Goal: Task Accomplishment & Management: Manage account settings

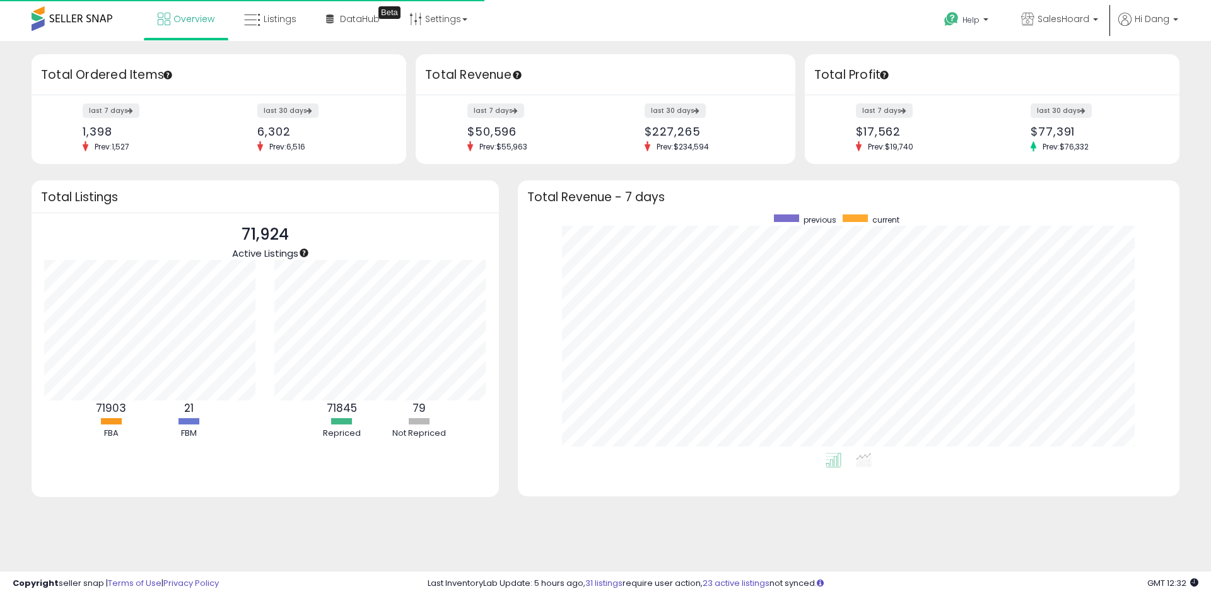
scroll to position [238, 636]
click at [285, 26] on link "Listings" at bounding box center [270, 19] width 71 height 38
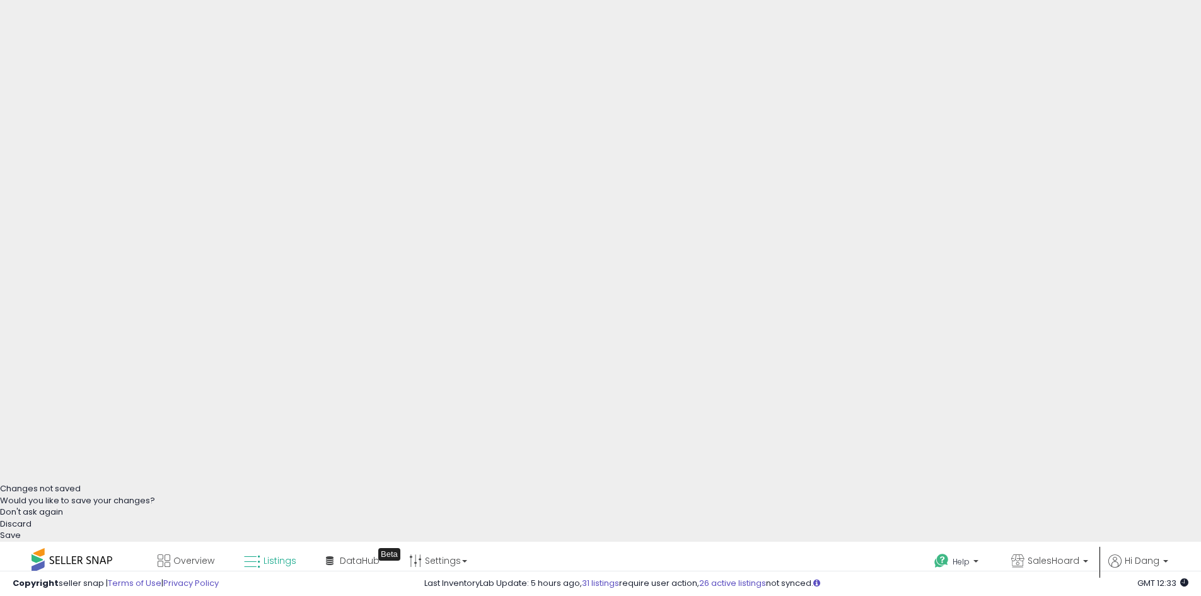
scroll to position [252, 0]
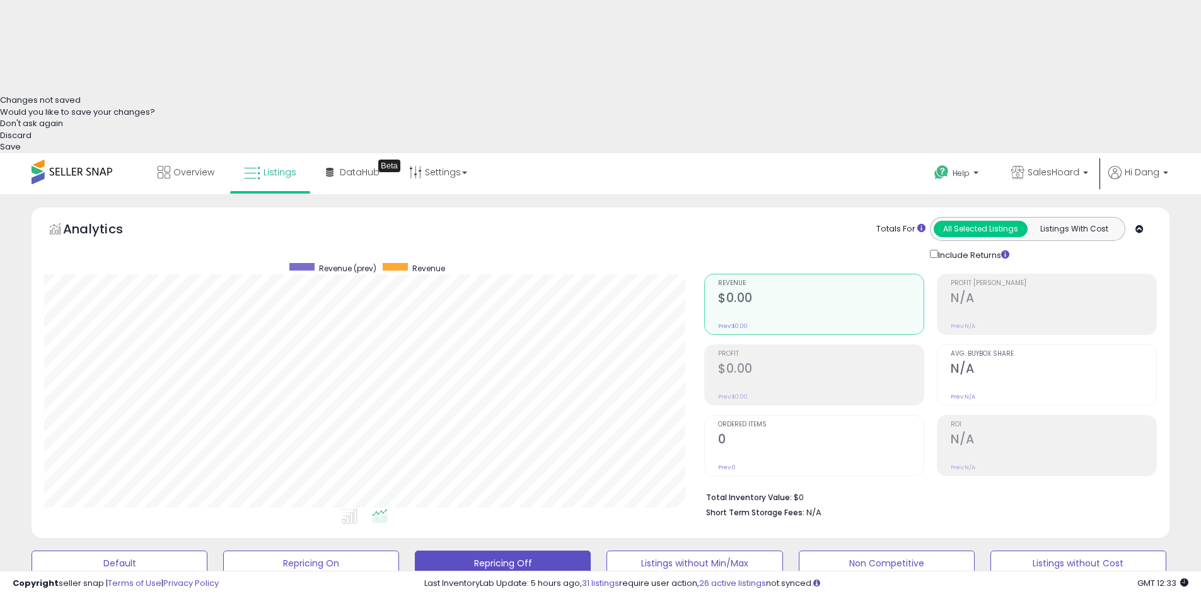
scroll to position [186, 0]
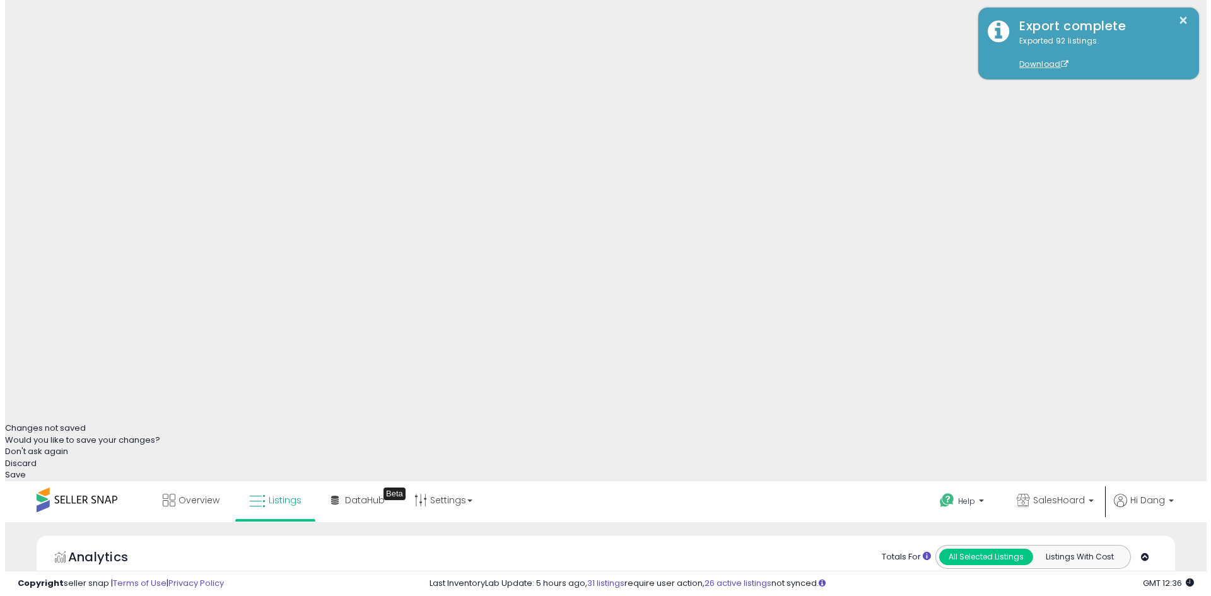
scroll to position [315, 0]
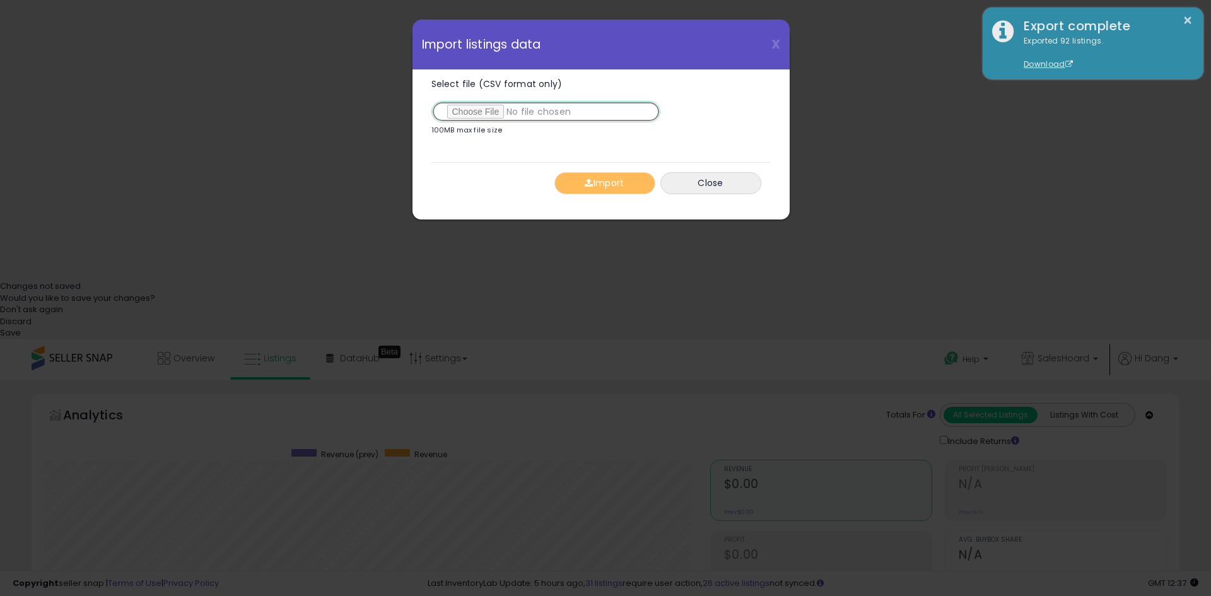
click at [493, 108] on input "Select file (CSV format only)" at bounding box center [545, 111] width 229 height 21
type input "**********"
click at [603, 187] on button "Import" at bounding box center [604, 183] width 101 height 22
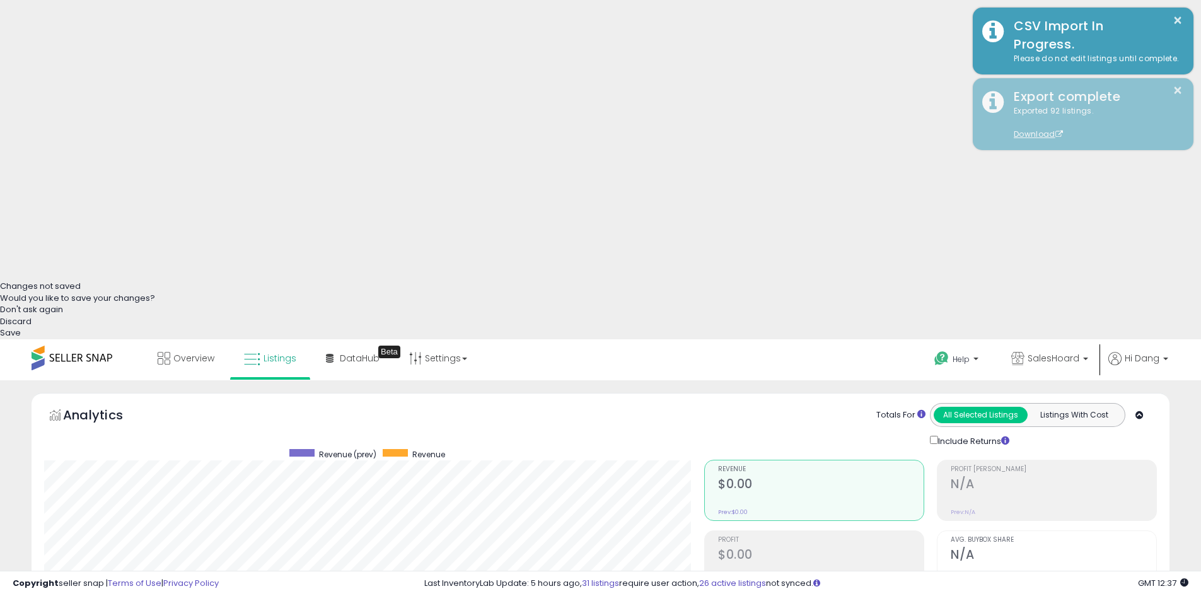
scroll to position [630354, 629952]
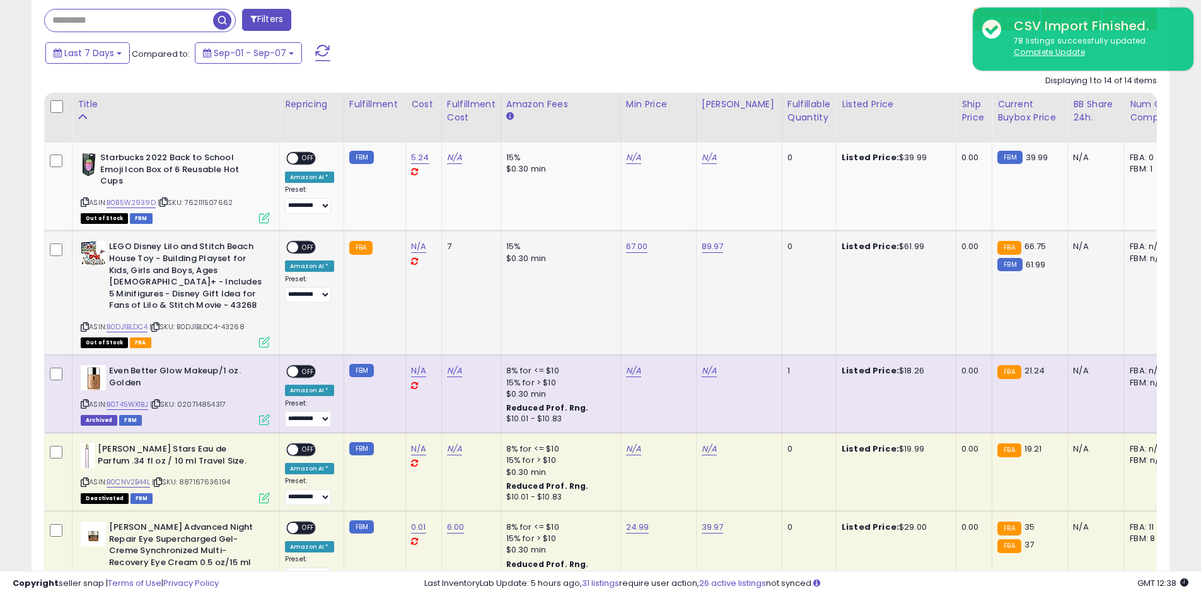
scroll to position [502, 0]
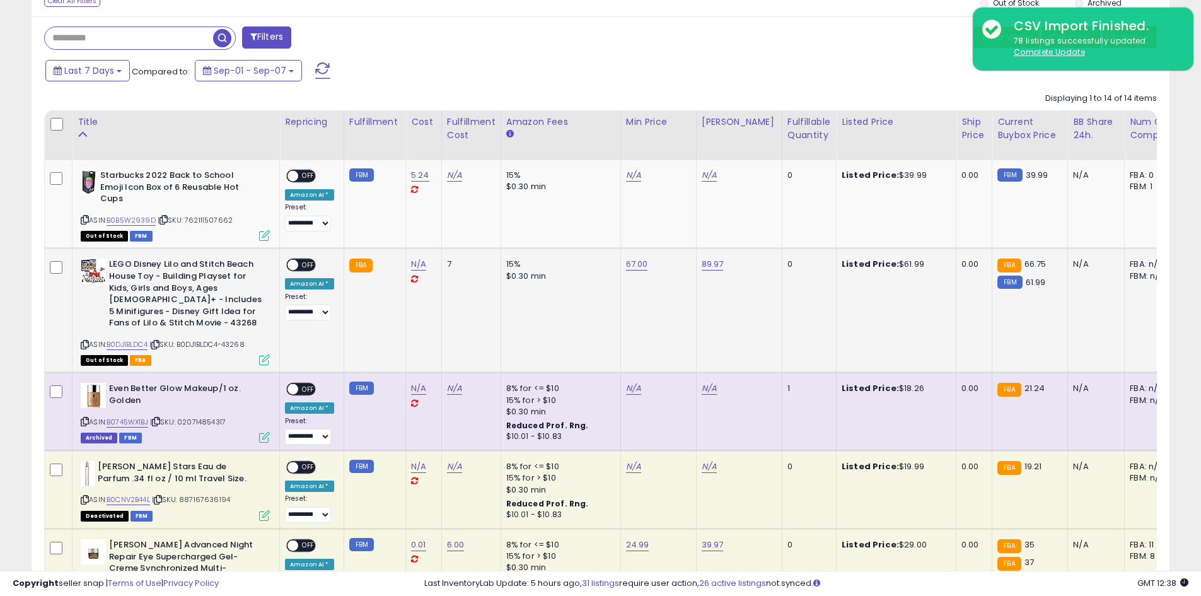
click at [303, 263] on span "OFF" at bounding box center [308, 265] width 20 height 11
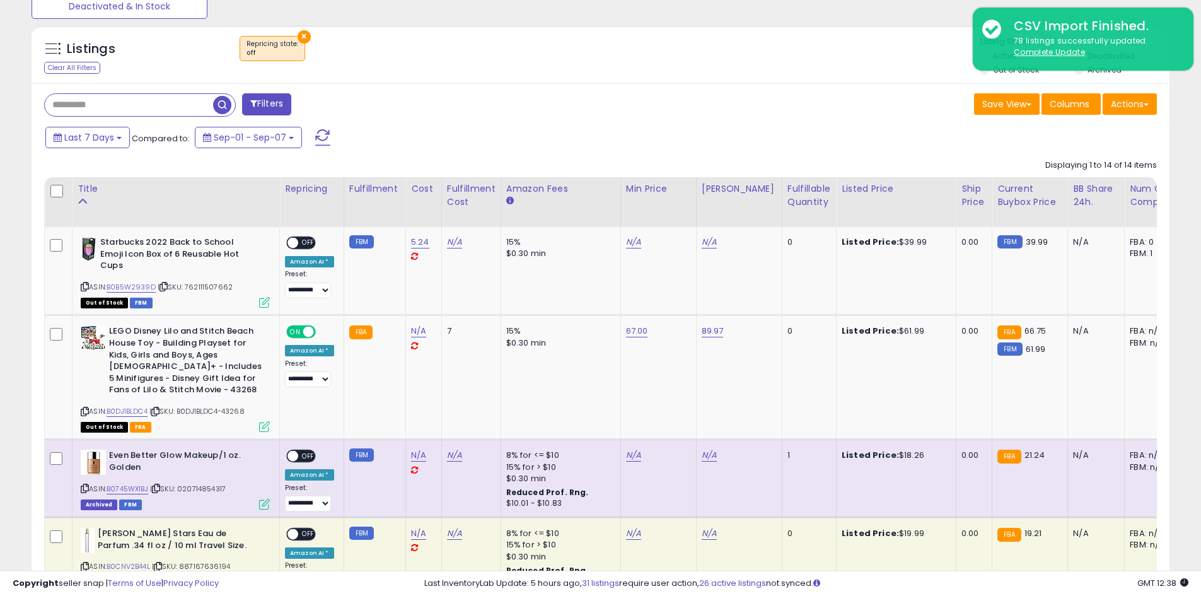
scroll to position [317, 0]
